Goal: Transaction & Acquisition: Purchase product/service

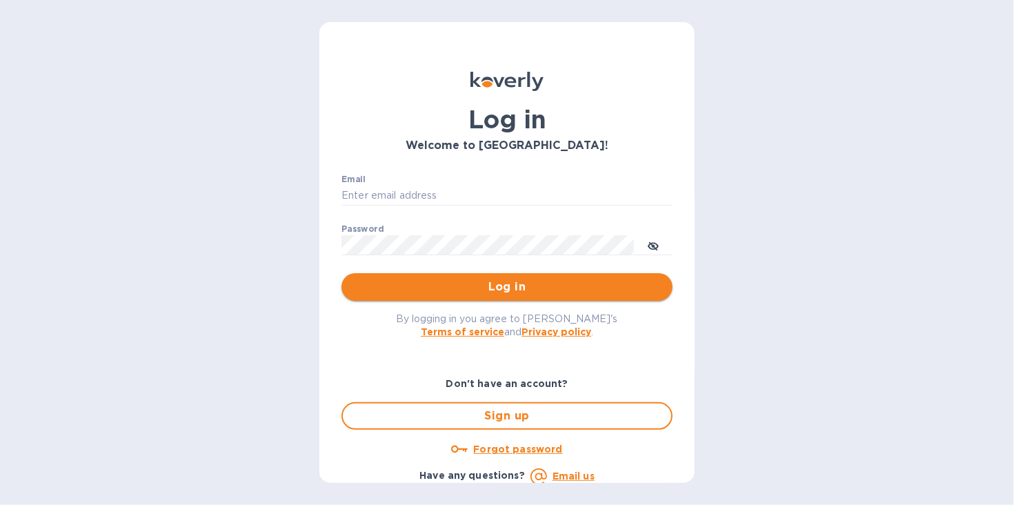
type input "mmccomb@ahtna.net"
click at [497, 286] on span "Log in" at bounding box center [506, 287] width 309 height 17
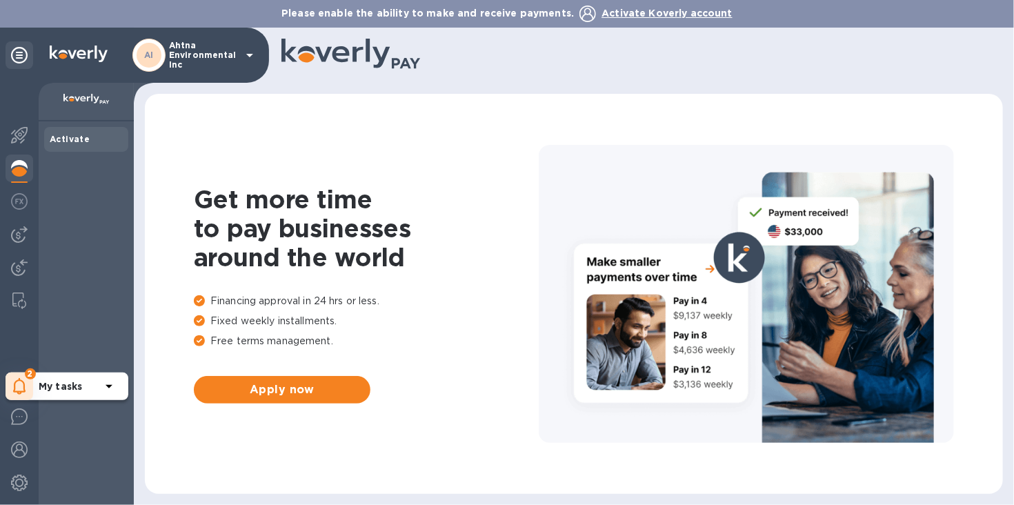
click at [21, 378] on icon at bounding box center [19, 386] width 13 height 17
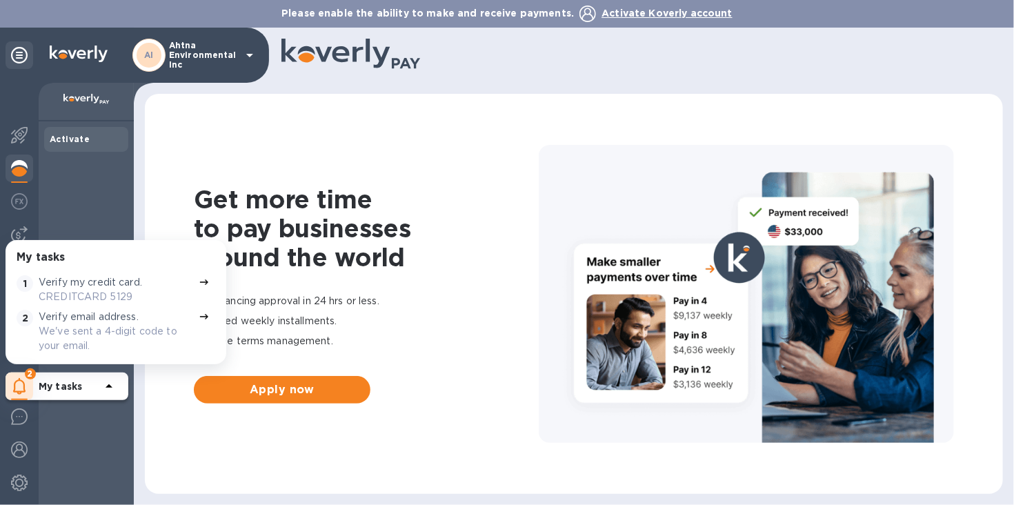
click at [199, 278] on icon at bounding box center [204, 282] width 11 height 11
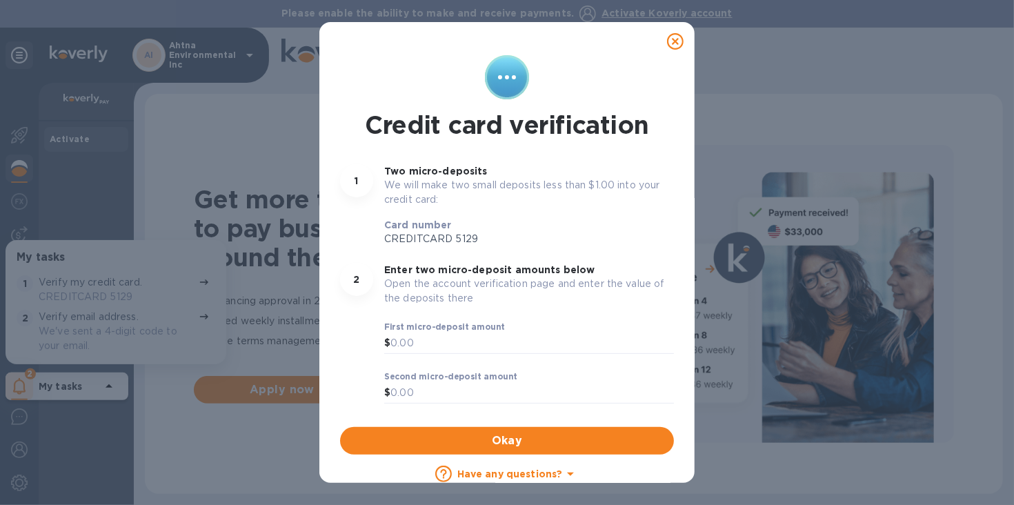
click at [670, 37] on icon at bounding box center [675, 41] width 17 height 17
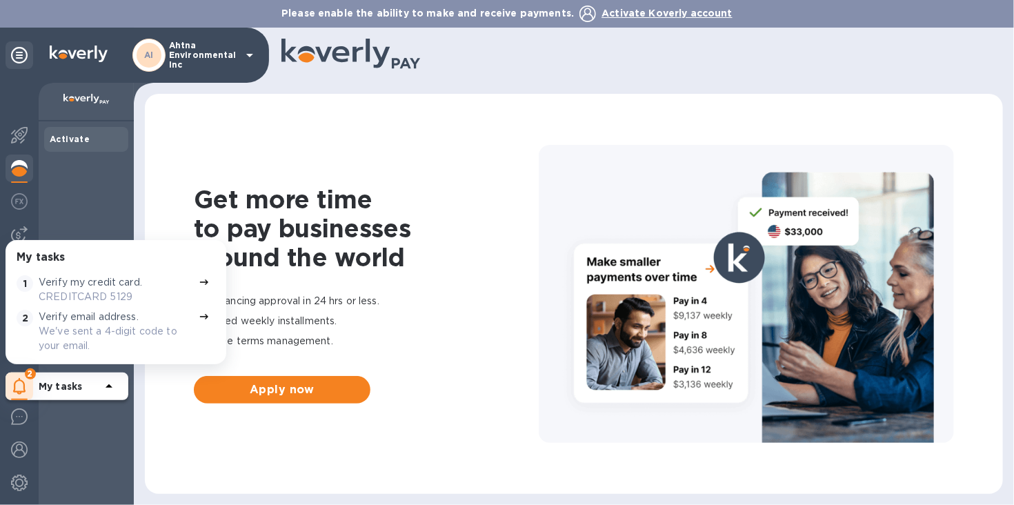
click at [659, 13] on span "Activate Koverly account" at bounding box center [666, 13] width 131 height 11
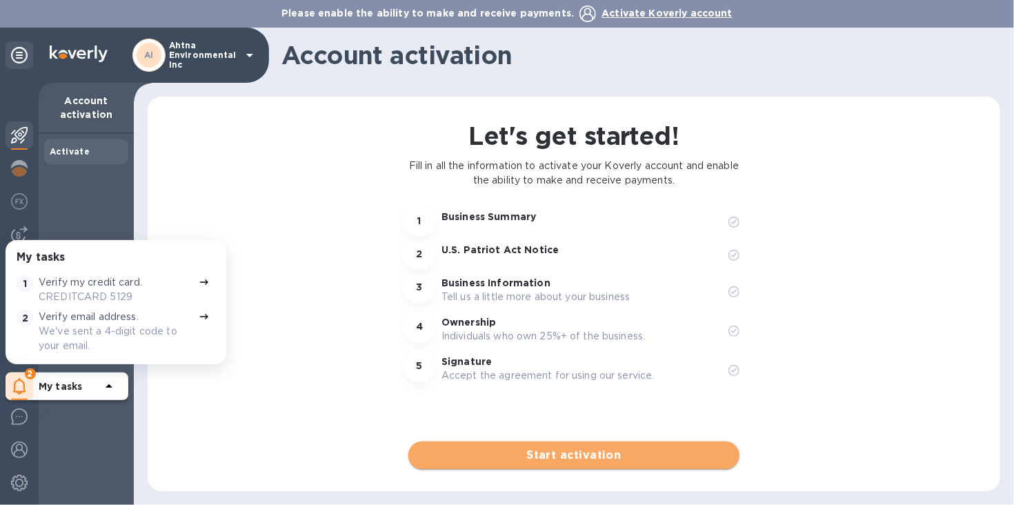
click at [561, 455] on span "Start activation" at bounding box center [573, 455] width 309 height 17
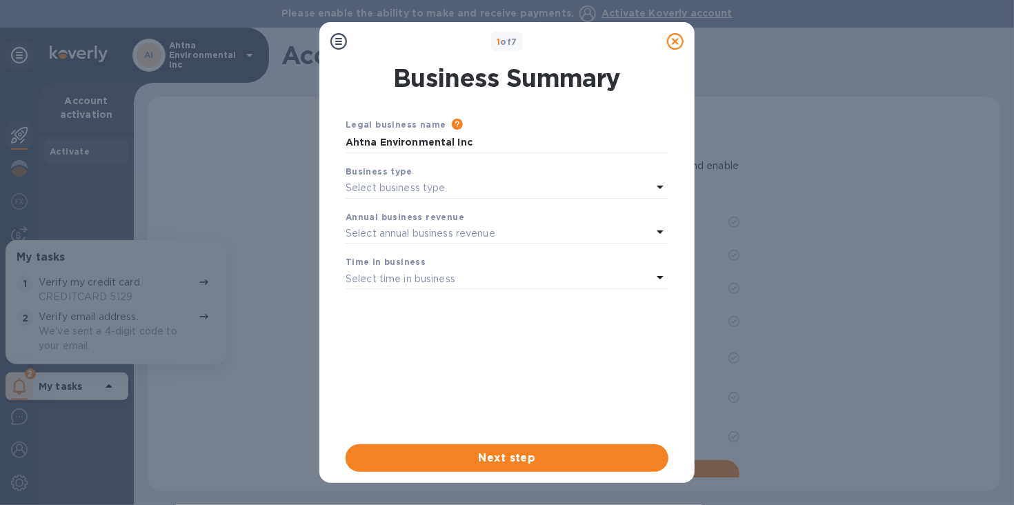
click at [657, 188] on icon at bounding box center [660, 187] width 17 height 17
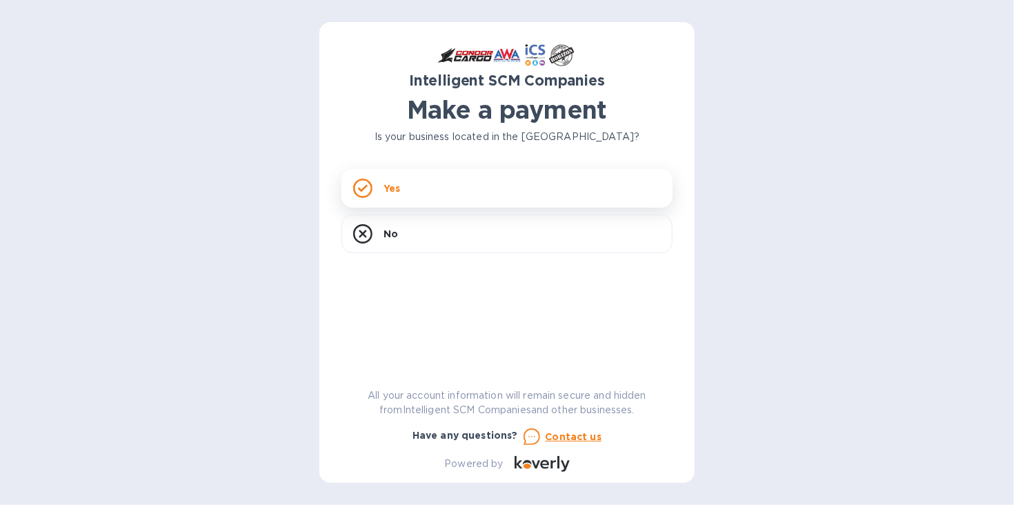
click at [427, 185] on div "Yes" at bounding box center [506, 188] width 331 height 39
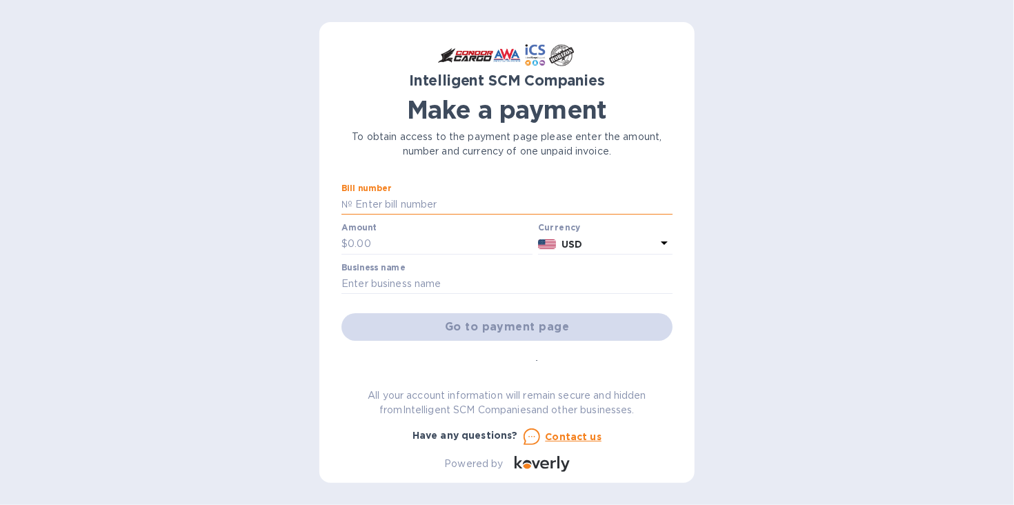
click at [392, 201] on input "text" at bounding box center [512, 205] width 320 height 21
type input "S00500895"
click at [367, 238] on input "text" at bounding box center [440, 244] width 185 height 21
type input "7,432"
click at [371, 283] on input "text" at bounding box center [506, 284] width 331 height 21
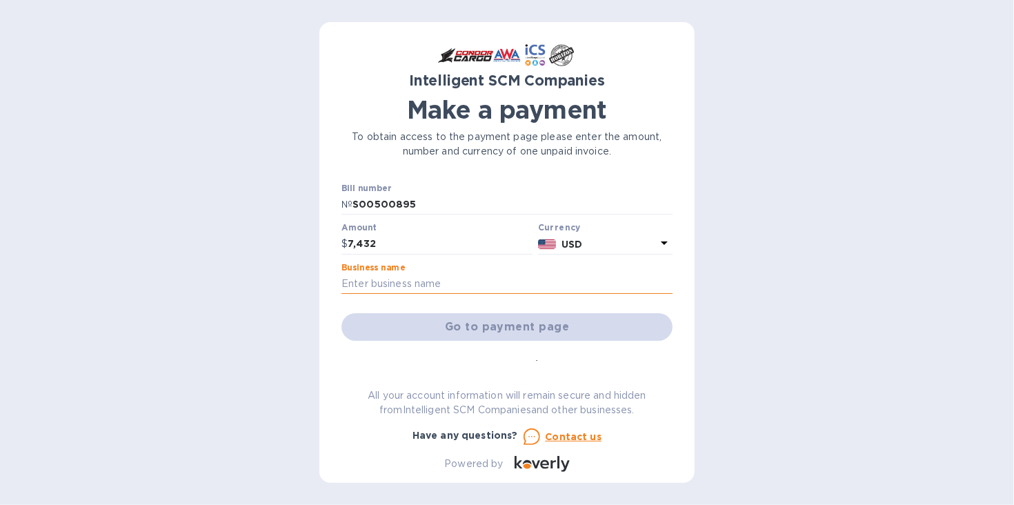
type input "Ahtna Environmental Inc"
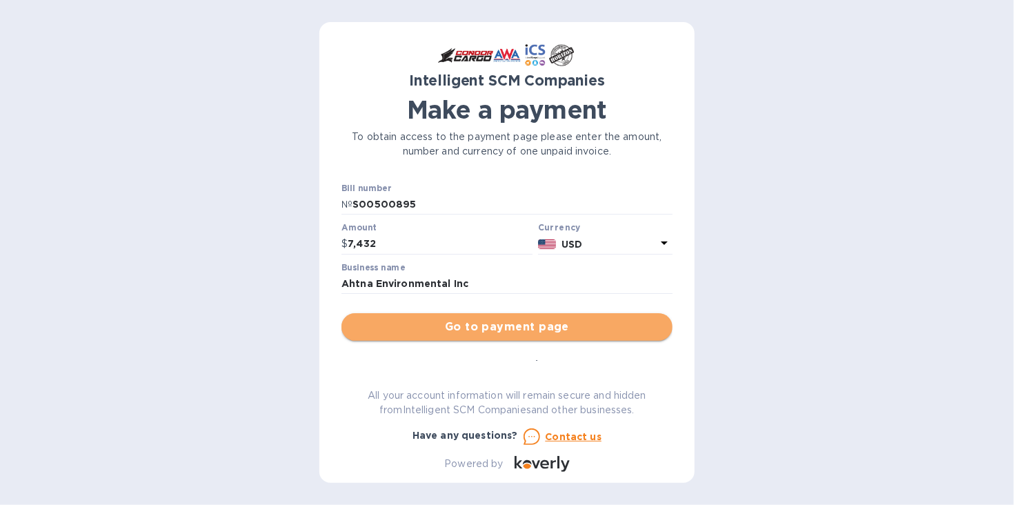
click at [516, 330] on span "Go to payment page" at bounding box center [506, 327] width 309 height 17
